Goal: Task Accomplishment & Management: Manage account settings

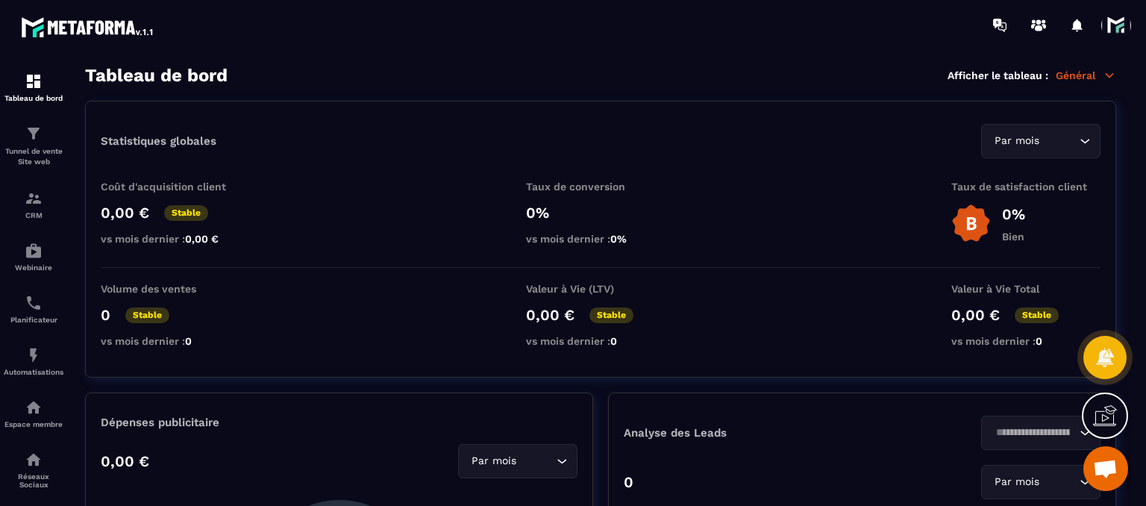
click at [1118, 29] on span at bounding box center [1116, 25] width 30 height 30
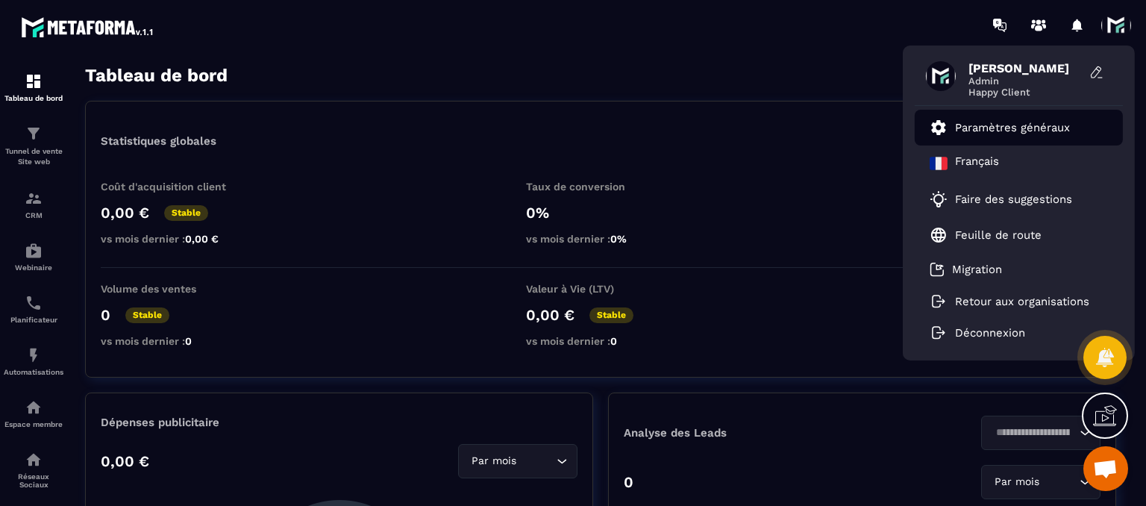
click at [987, 128] on p "Paramètres généraux" at bounding box center [1012, 127] width 115 height 13
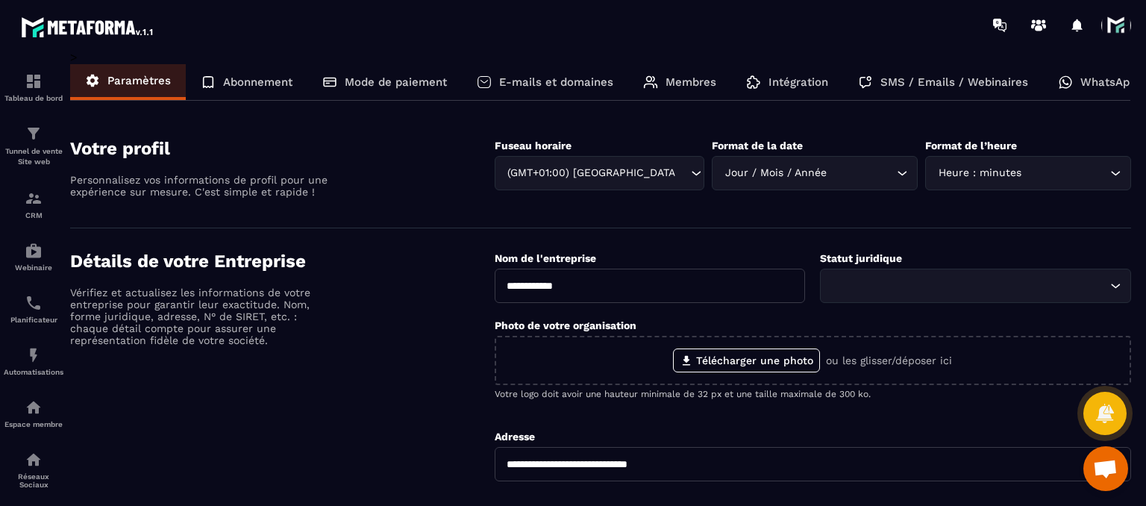
click at [513, 84] on p "E-mails et domaines" at bounding box center [556, 81] width 114 height 13
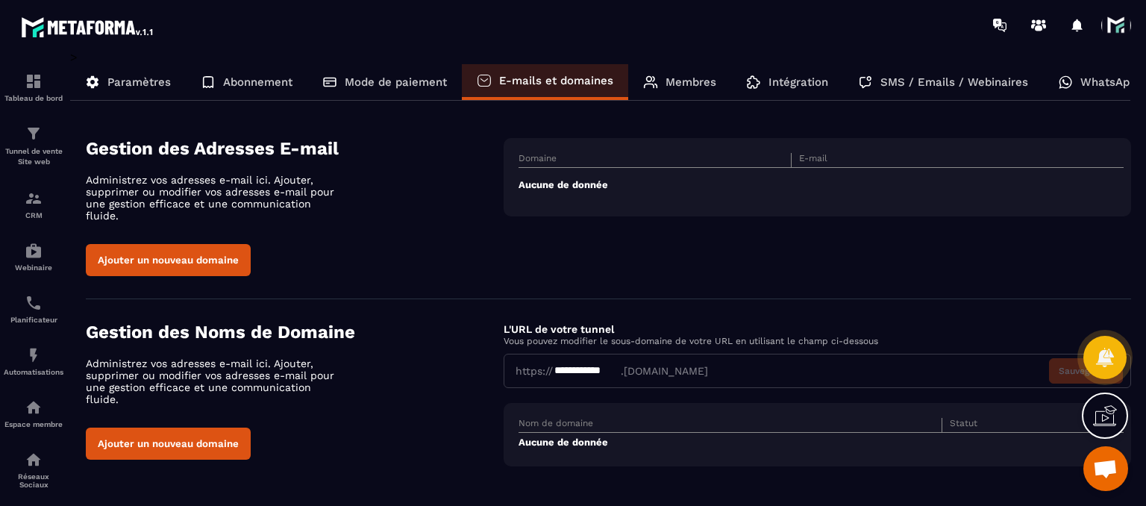
click at [375, 88] on p "Mode de paiement" at bounding box center [396, 81] width 102 height 13
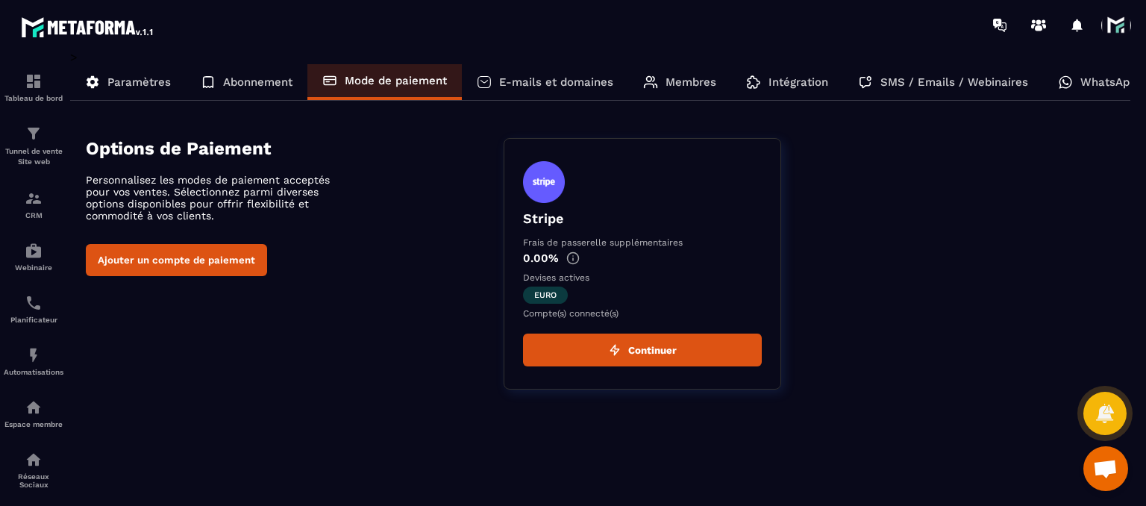
click at [1130, 27] on span at bounding box center [1116, 25] width 30 height 30
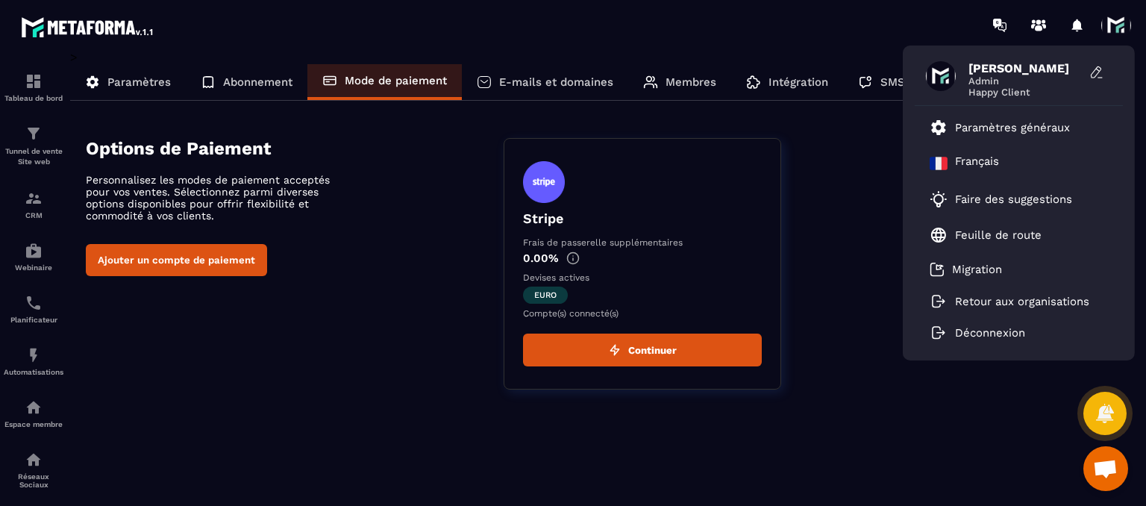
click at [1110, 468] on span "Ouvrir le chat" at bounding box center [1105, 470] width 25 height 21
